Goal: Use online tool/utility

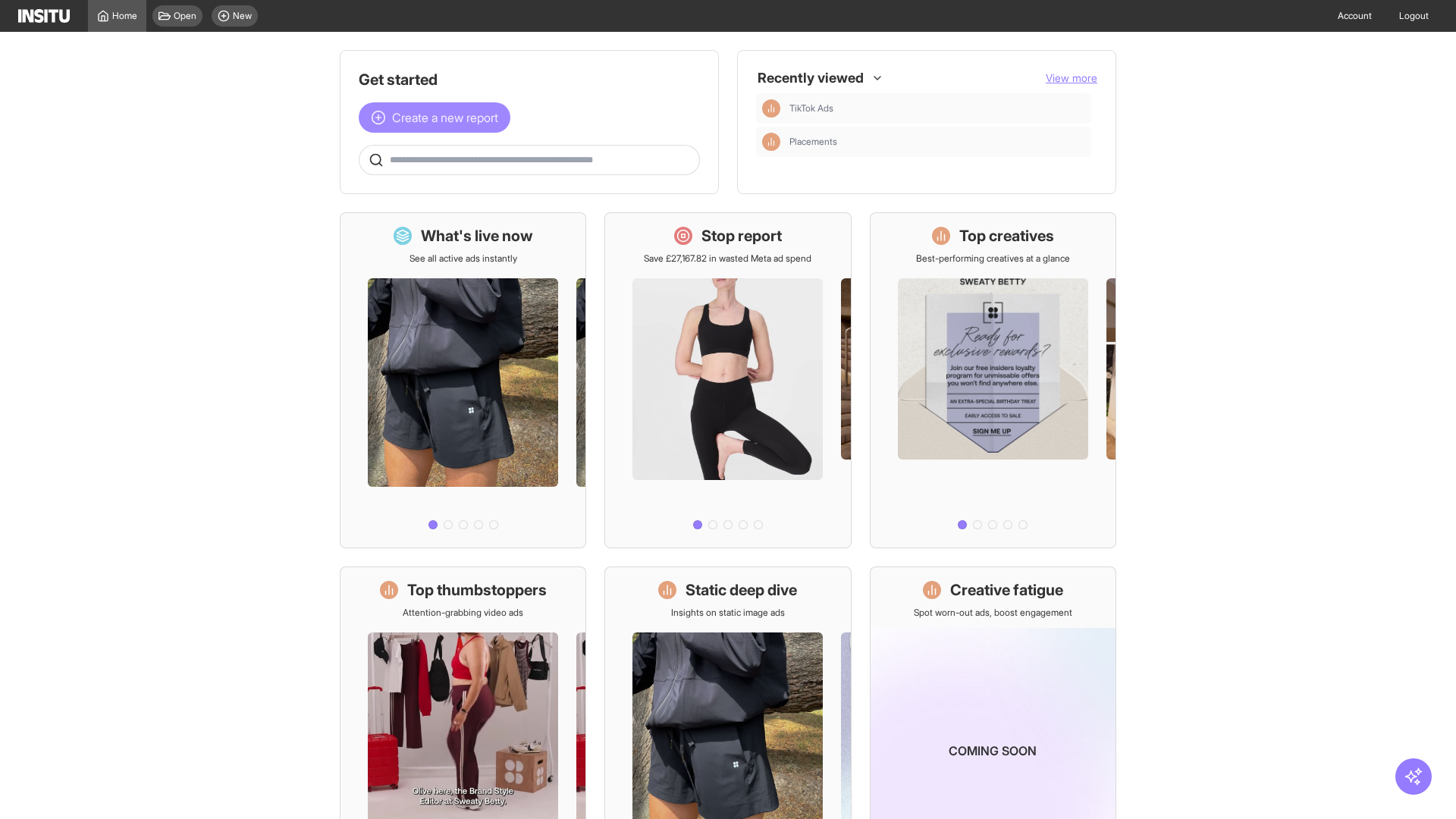
click at [438, 117] on span "Create a new report" at bounding box center [445, 117] width 106 height 18
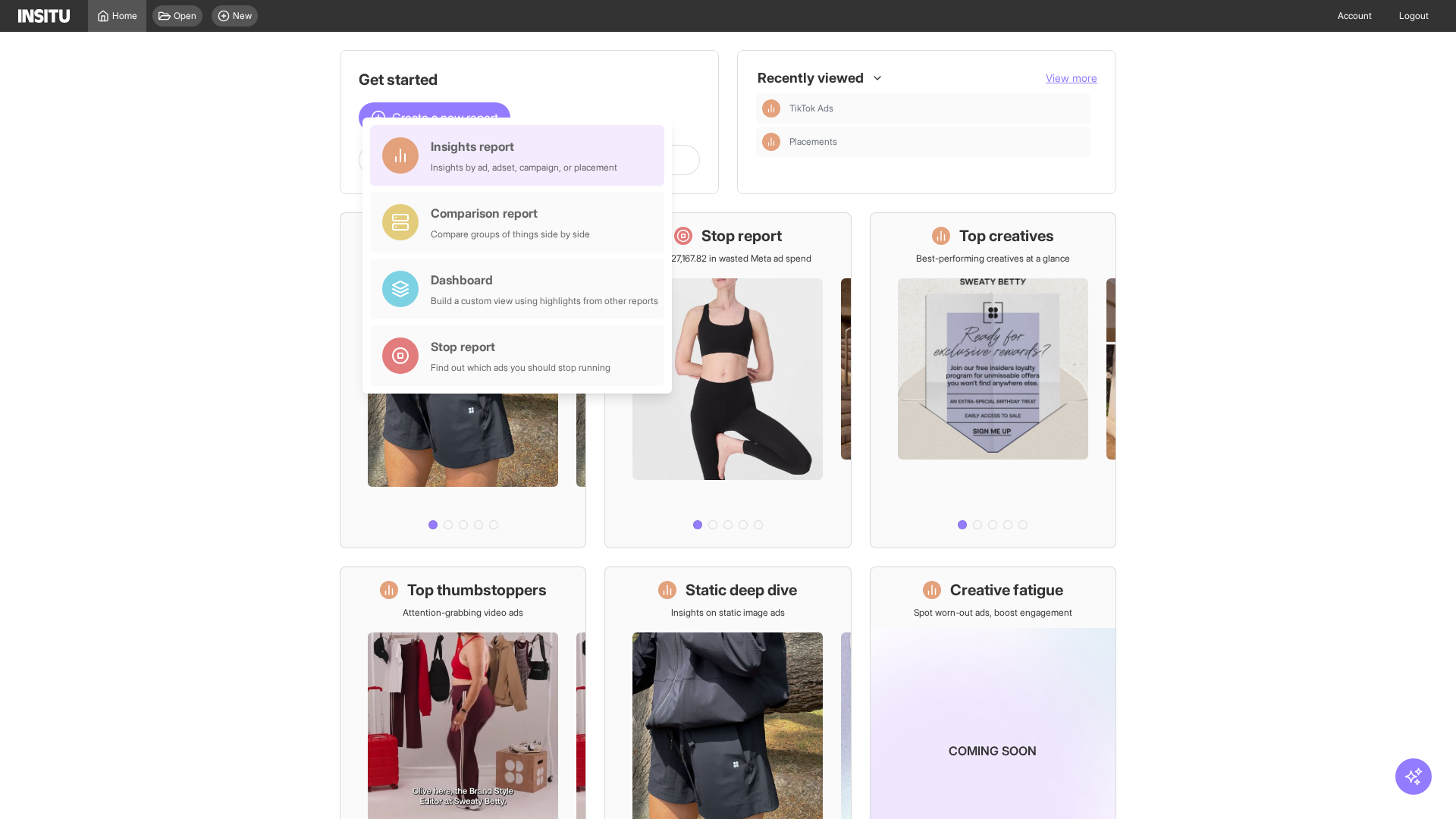
click at [521, 156] on div "Insights report Insights by ad, adset, campaign, or placement" at bounding box center [524, 155] width 187 height 37
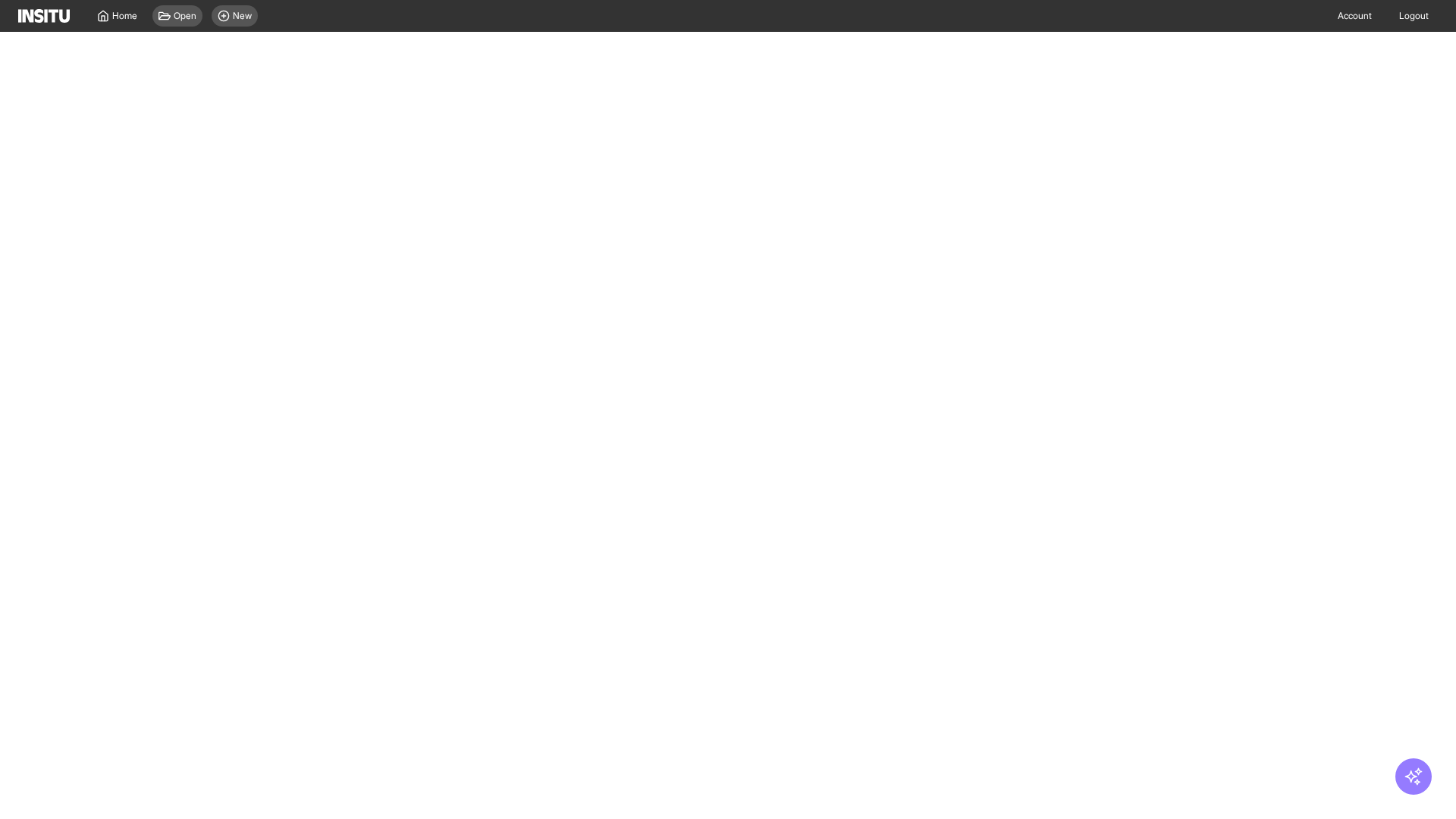
select select "**"
